Goal: Check status: Check status

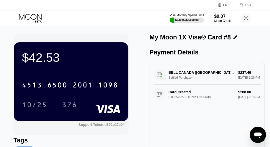
click at [135, 59] on div "$42.53 4513 6500 2001 1098 10/25 376 Support Token: d692b27e04 Tags Add Tag Mar…" at bounding box center [134, 102] width 243 height 138
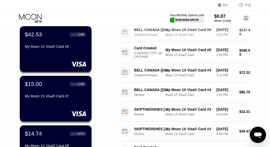
scroll to position [51, 0]
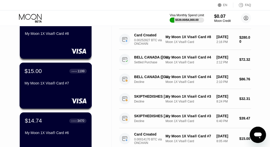
click at [65, 85] on div "My Moon 1X Visa® Card #7" at bounding box center [56, 83] width 62 height 4
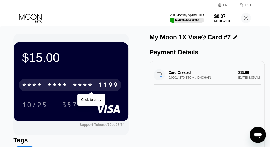
click at [87, 84] on div "* * * *" at bounding box center [83, 85] width 20 height 8
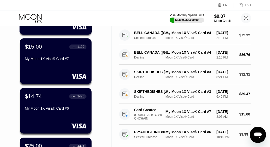
scroll to position [76, 0]
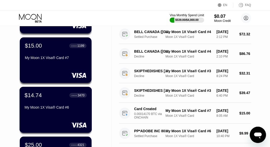
click at [61, 101] on div "$14.74 ● ● ● ● 3470 My Moon 1X Visa® Card #6" at bounding box center [56, 102] width 62 height 20
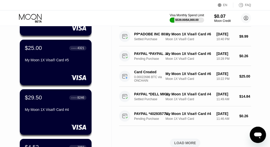
scroll to position [178, 0]
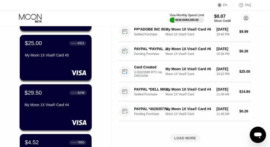
click at [62, 100] on div "$29.50 ● ● ● ● 8246 My Moon 1X Visa® Card #4" at bounding box center [56, 99] width 62 height 20
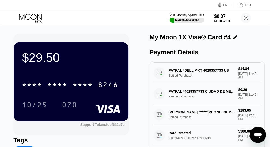
scroll to position [57, 0]
click at [202, 86] on div "PAYPAL *4029357733 CIUDAD DE MEXMX Pending Purchase $0.26 [DATE] 11:46 AM" at bounding box center [207, 93] width 107 height 21
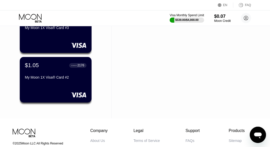
scroll to position [304, 0]
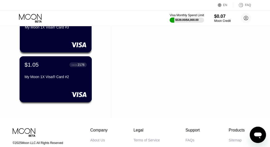
click at [40, 78] on div "My Moon 1X Visa® Card #2" at bounding box center [56, 77] width 62 height 4
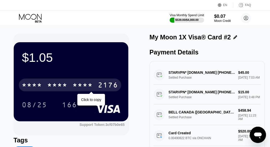
click at [55, 84] on div "* * * *" at bounding box center [57, 85] width 20 height 8
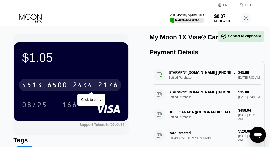
click at [55, 84] on div "6500" at bounding box center [57, 85] width 20 height 8
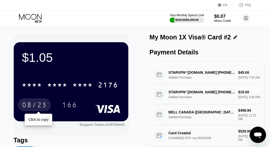
click at [41, 105] on div "08/25" at bounding box center [34, 105] width 25 height 8
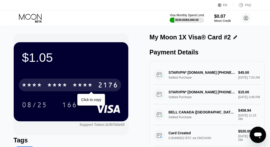
click at [51, 87] on div "* * * *" at bounding box center [57, 85] width 20 height 8
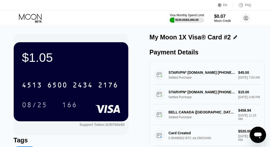
drag, startPoint x: 135, startPoint y: 49, endPoint x: 129, endPoint y: 51, distance: 6.8
click at [132, 52] on div "$1.05 4513 6500 2434 2176 08/25 166 Support Token: 3cf07b0e65 Tags Add Tag Mark…" at bounding box center [134, 102] width 243 height 138
click at [137, 15] on div "Visa Monthly Spend Limit $539.00 / $4,000.00 $0.07 Moon Credit [PERSON_NAME] [P…" at bounding box center [135, 17] width 270 height 15
